Goal: Task Accomplishment & Management: Use online tool/utility

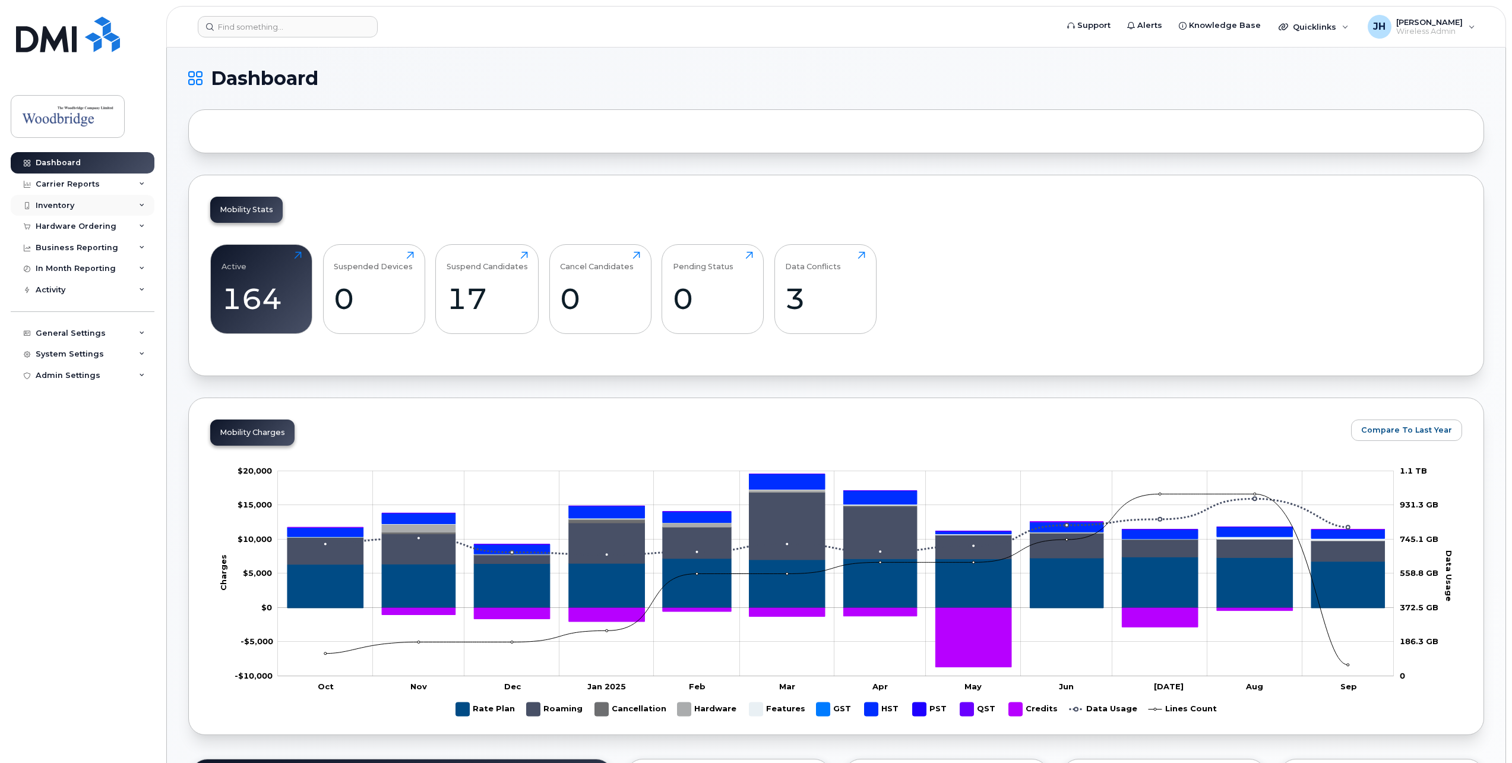
click at [61, 206] on div "Inventory" at bounding box center [55, 206] width 39 height 10
click at [72, 337] on div "Hardware Ordering" at bounding box center [76, 341] width 81 height 10
click at [83, 406] on div "Business Reporting" at bounding box center [77, 407] width 83 height 10
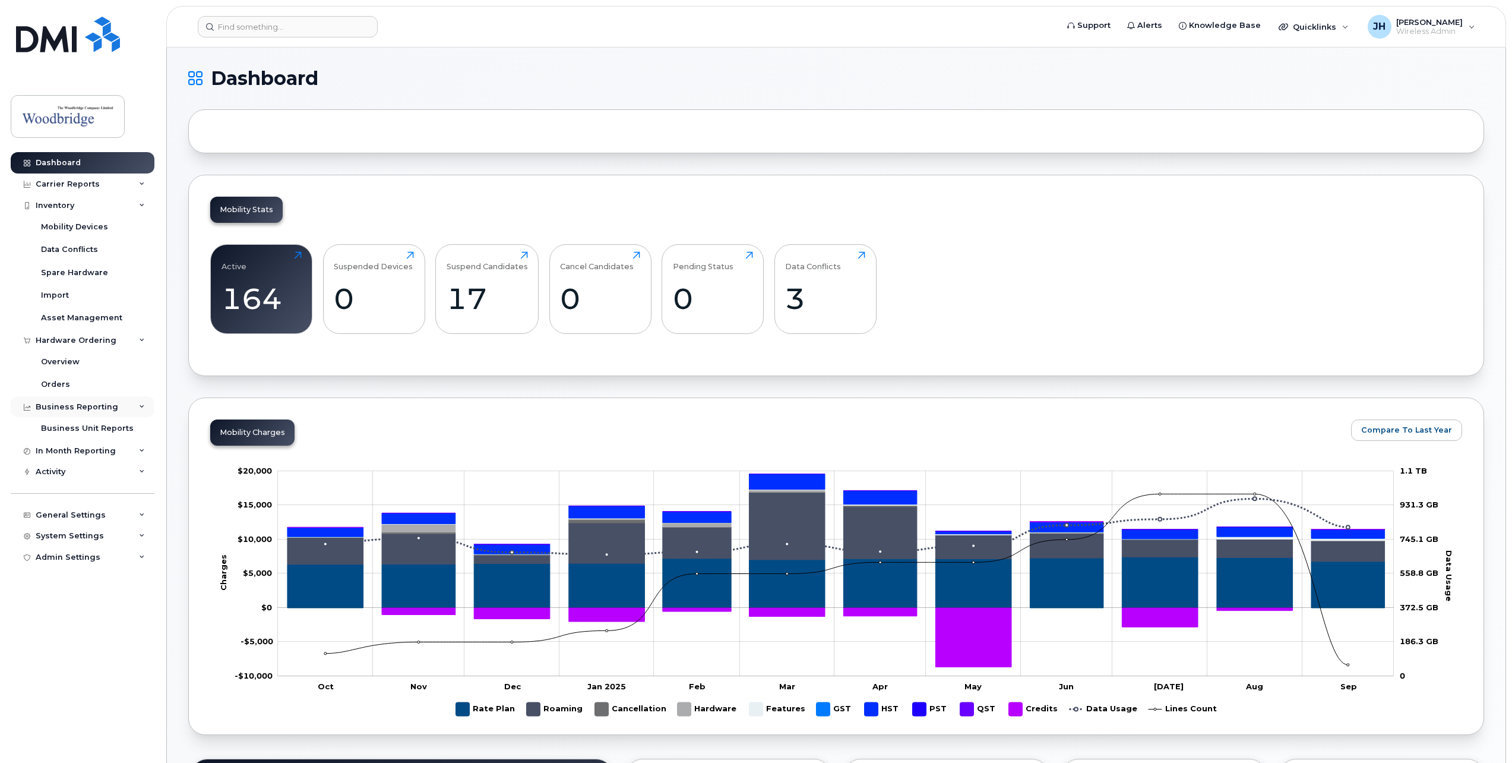
click at [85, 402] on div "Business Reporting" at bounding box center [77, 407] width 83 height 10
click at [78, 448] on div "In Month Reporting" at bounding box center [76, 451] width 80 height 10
click at [49, 513] on div "Activity" at bounding box center [51, 518] width 30 height 10
click at [80, 181] on div "Carrier Reports" at bounding box center [68, 184] width 64 height 10
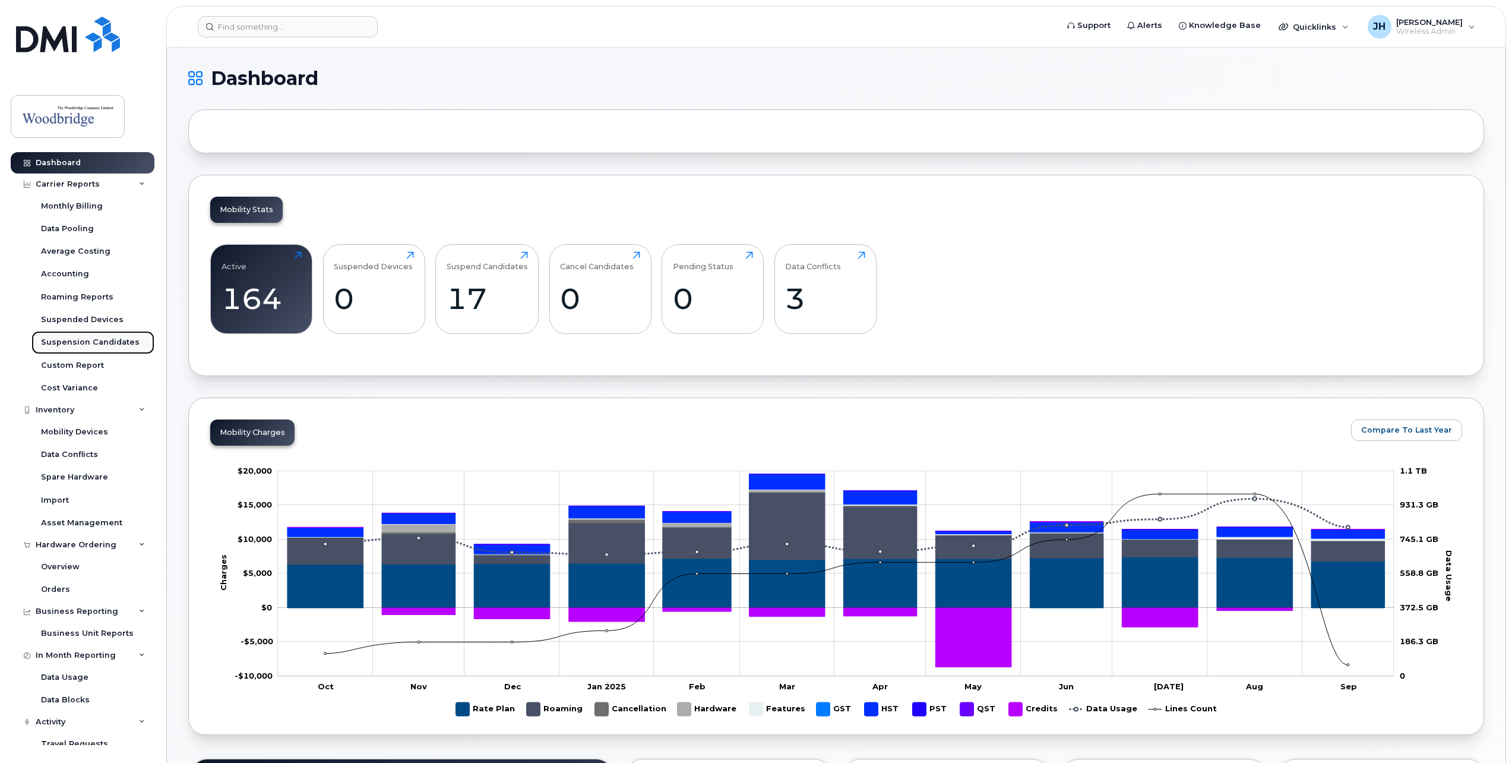
click at [81, 342] on div "Suspension Candidates" at bounding box center [90, 342] width 99 height 11
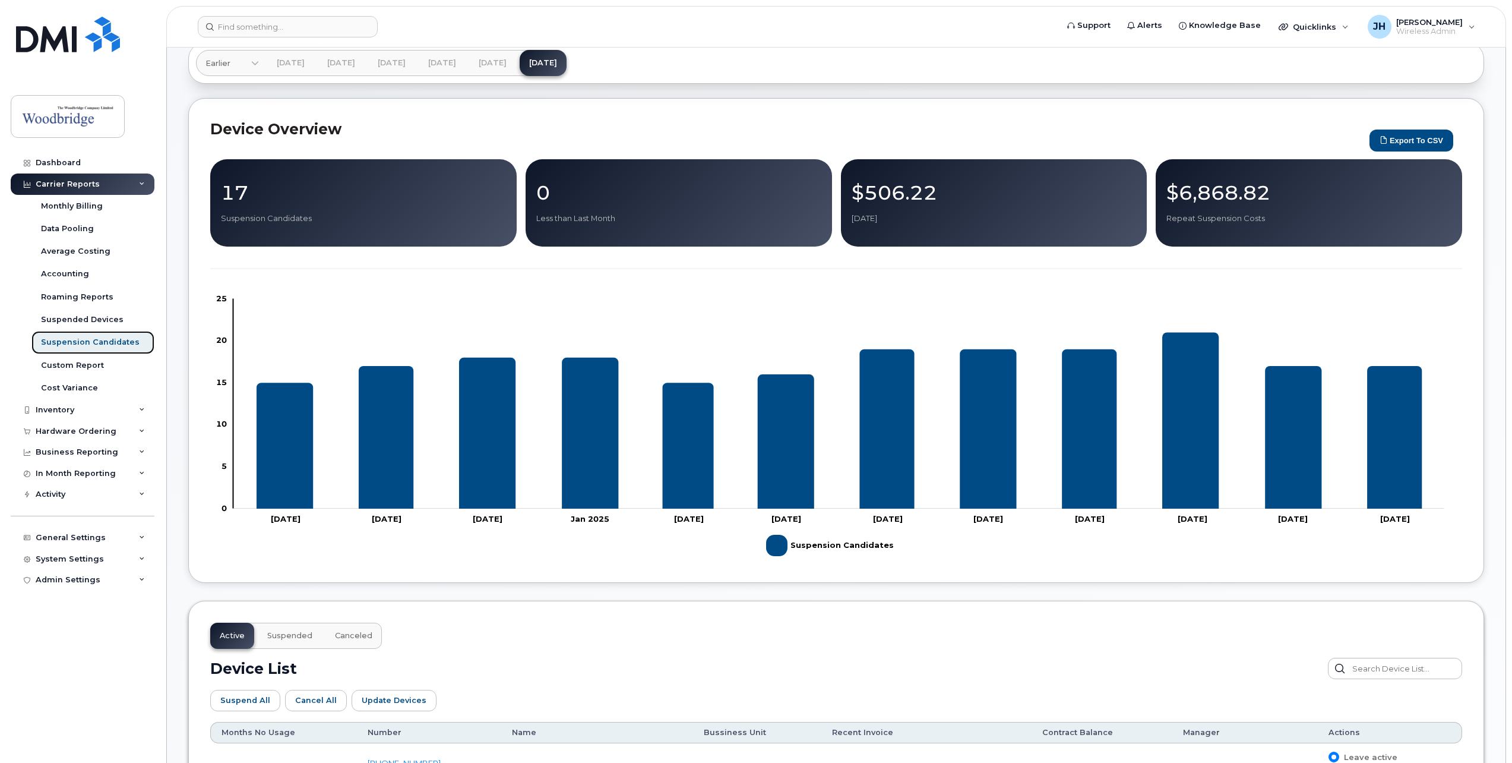
scroll to position [119, 0]
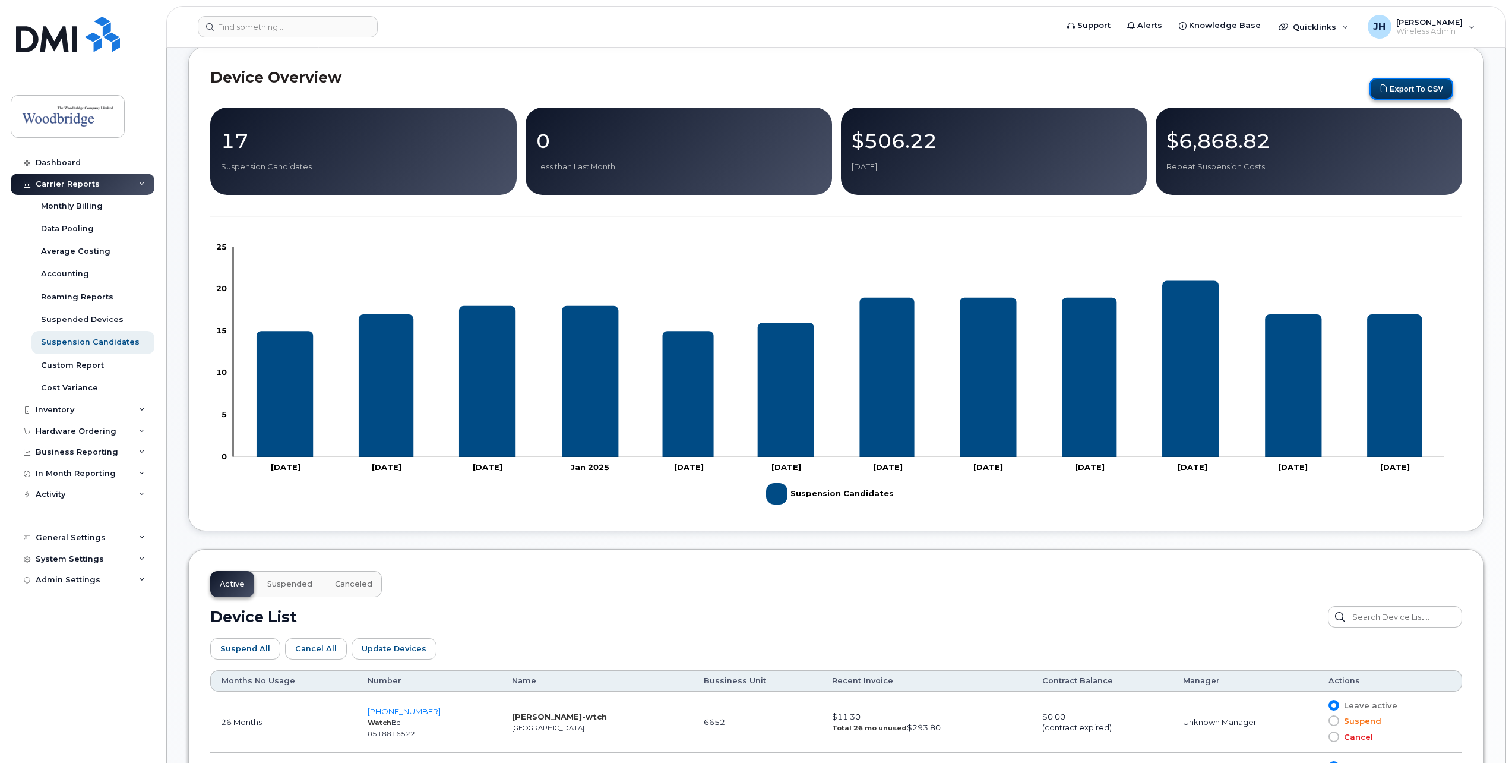
click at [1402, 81] on button "Export to CSV" at bounding box center [1412, 89] width 84 height 22
